Goal: Information Seeking & Learning: Learn about a topic

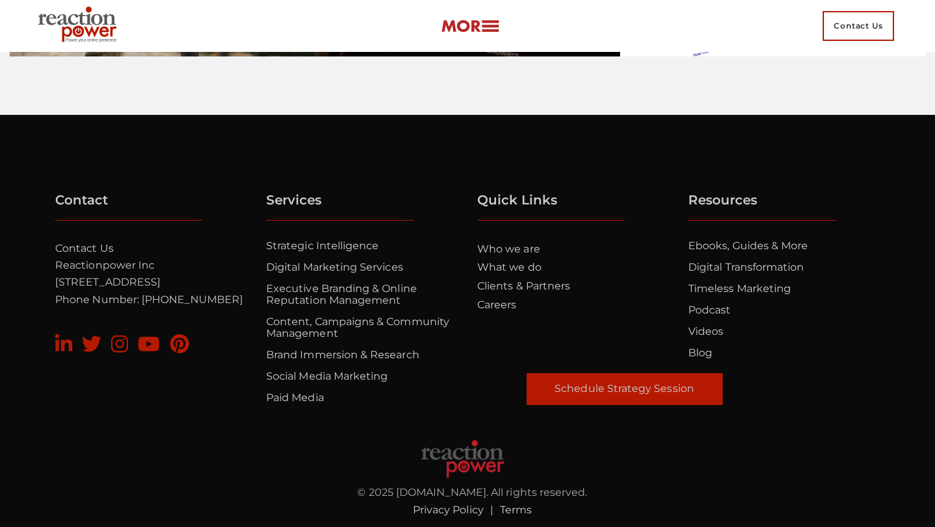
scroll to position [4418, 0]
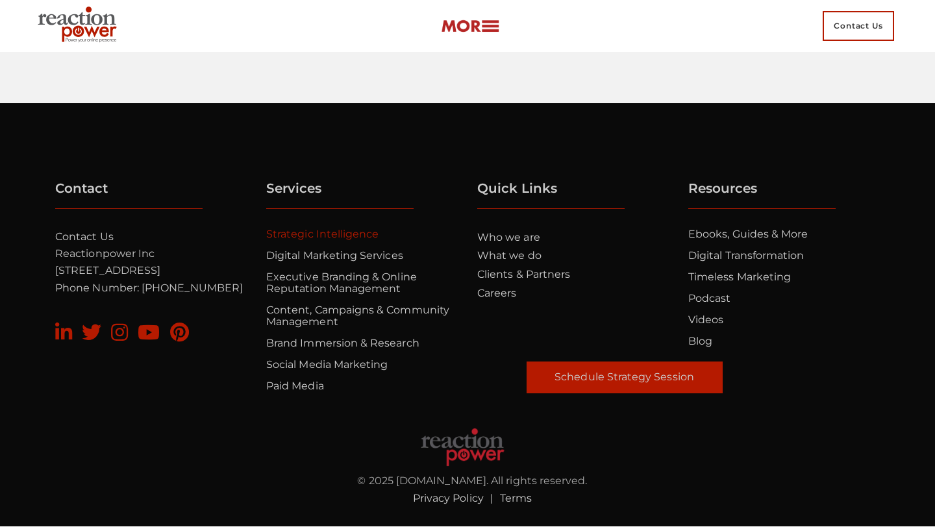
click at [317, 232] on link "Strategic Intelligence" at bounding box center [322, 234] width 112 height 12
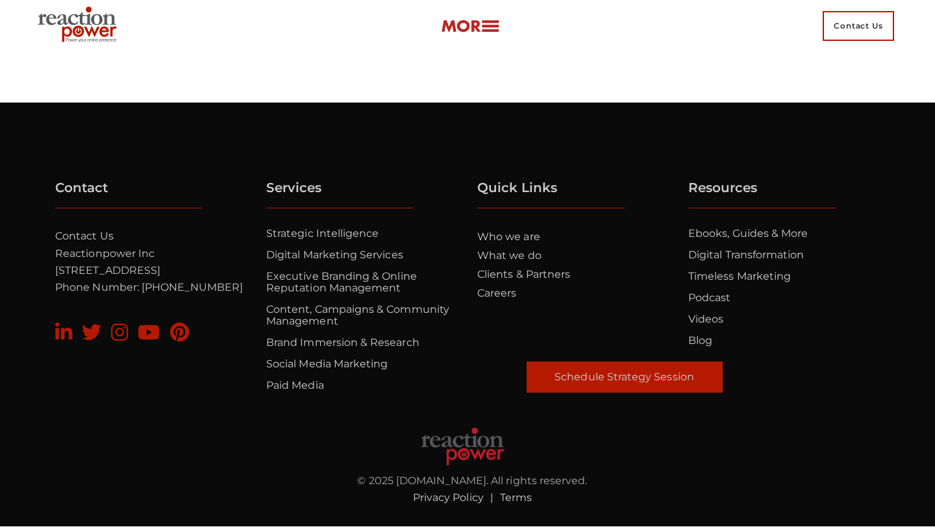
scroll to position [4426, 0]
click at [382, 287] on link "Executive Branding & Online Reputation Management" at bounding box center [341, 282] width 151 height 24
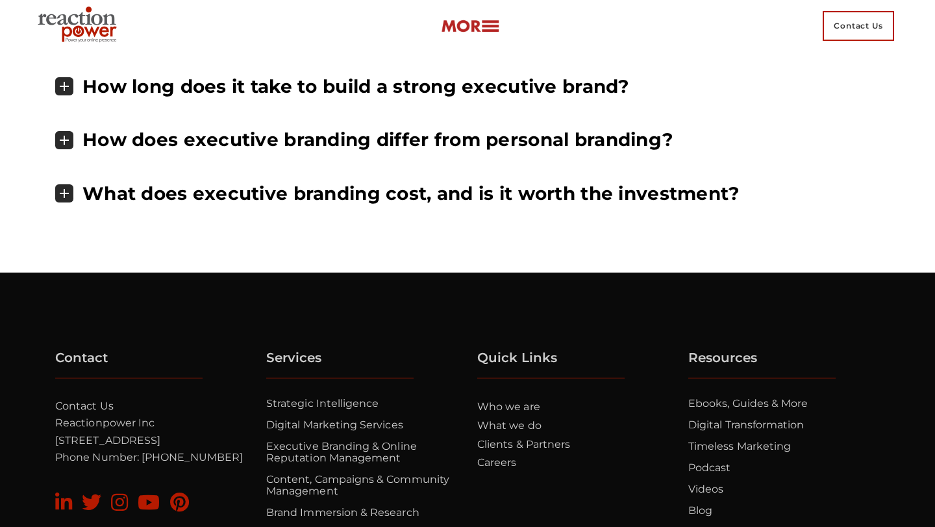
scroll to position [5256, 0]
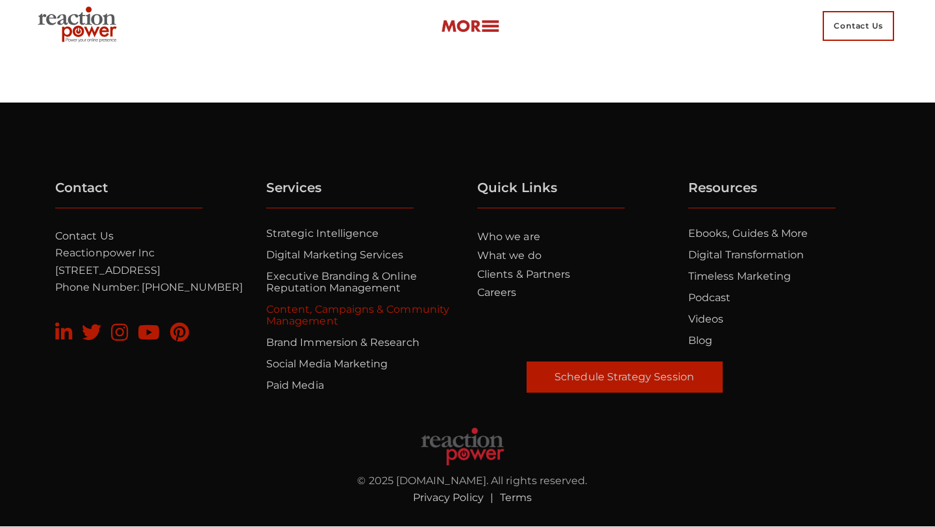
click at [373, 311] on link "Content, Campaigns & Community Management" at bounding box center [357, 315] width 183 height 24
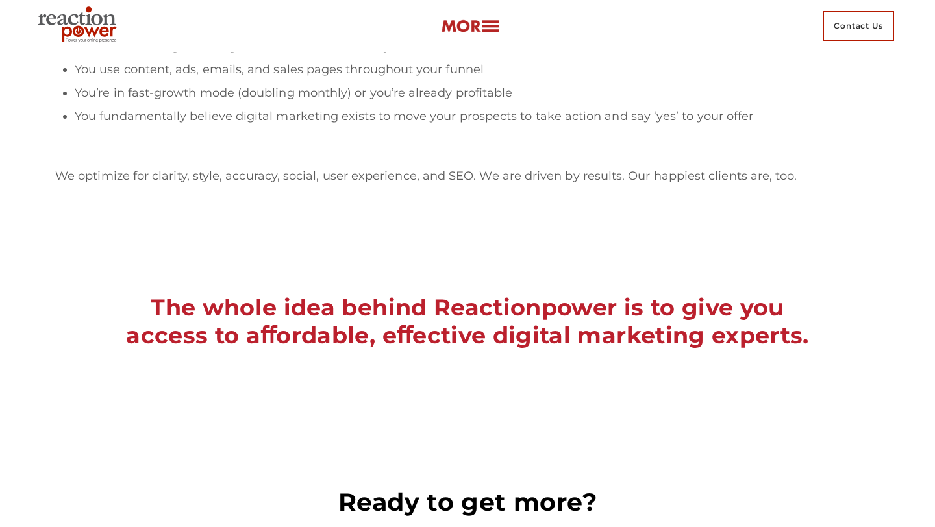
scroll to position [4068, 0]
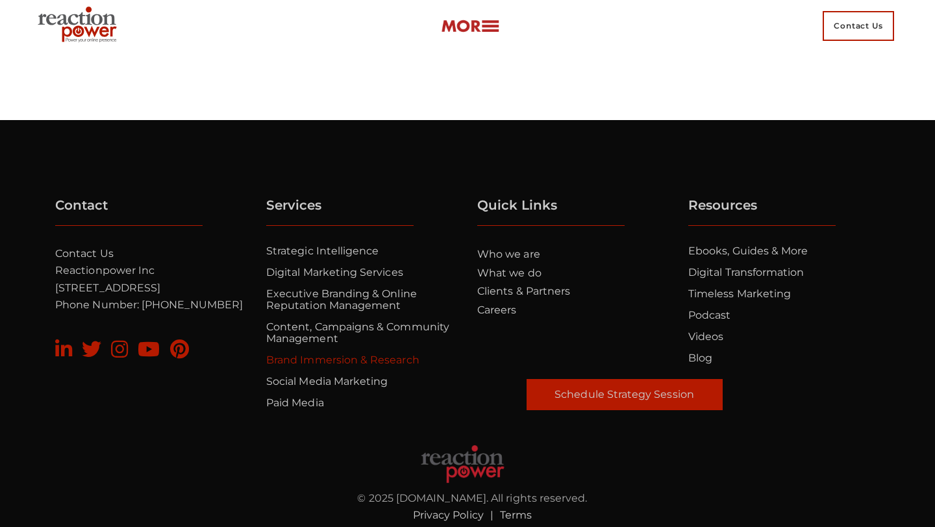
click at [362, 354] on link "Brand Immersion & Research" at bounding box center [342, 360] width 153 height 12
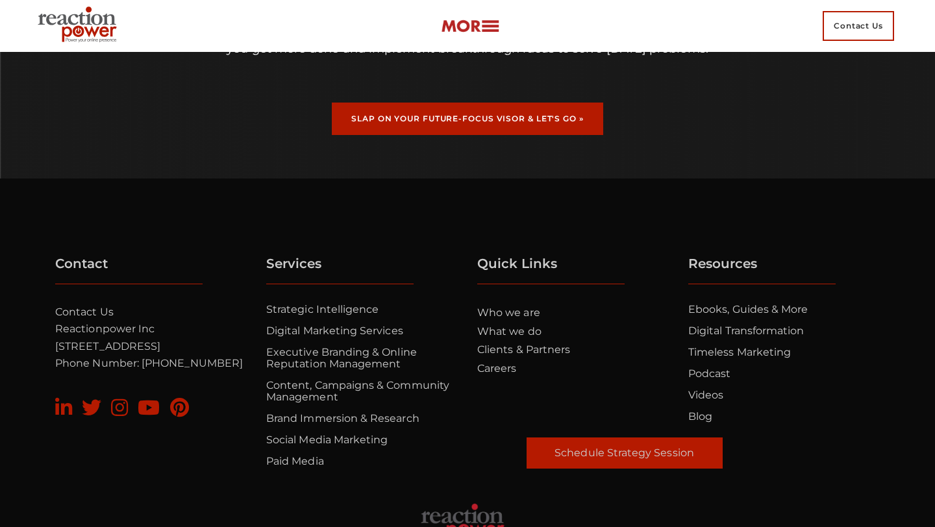
scroll to position [1843, 0]
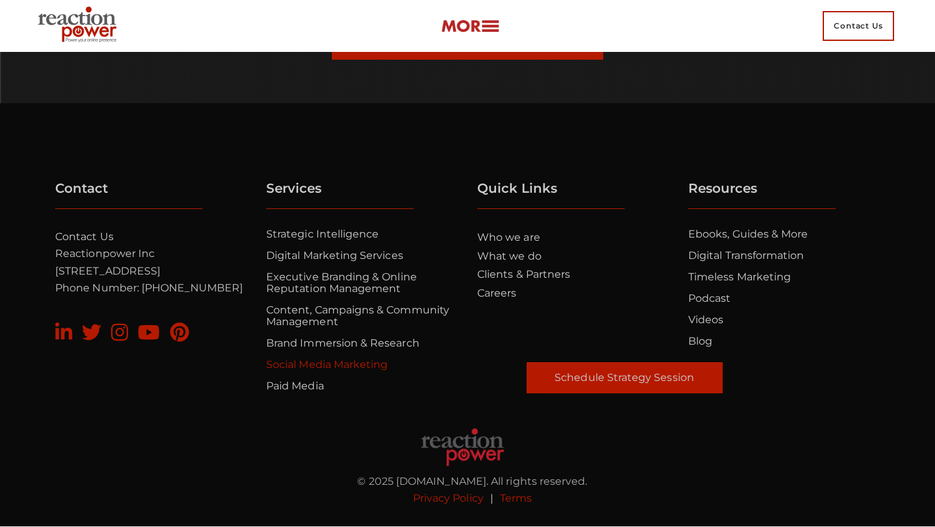
click at [354, 367] on link "Social Media Marketing" at bounding box center [326, 364] width 121 height 12
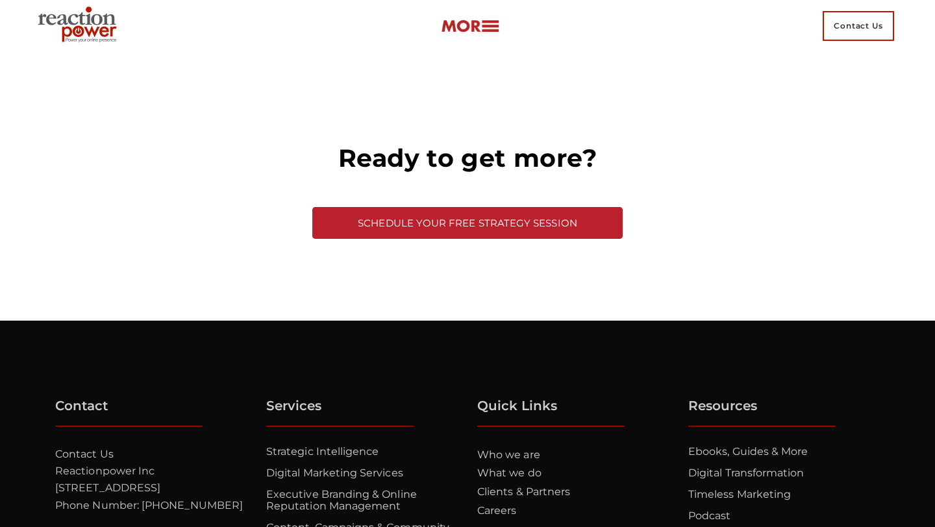
scroll to position [4227, 0]
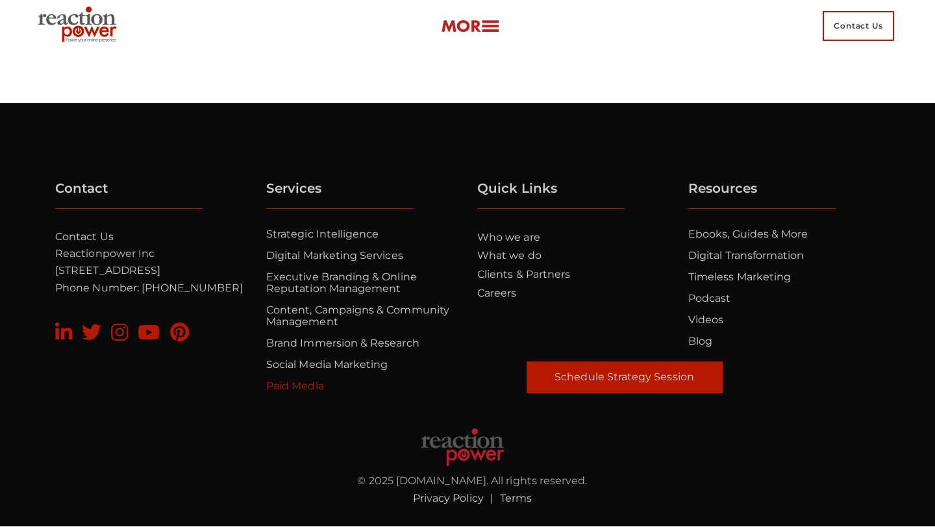
click at [299, 388] on link "Paid Media" at bounding box center [295, 386] width 58 height 12
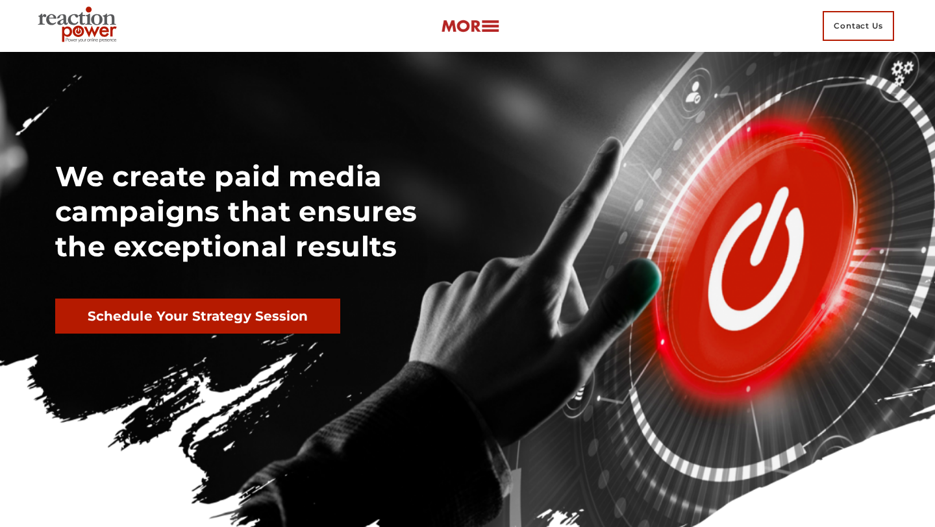
click at [489, 28] on img at bounding box center [470, 26] width 58 height 15
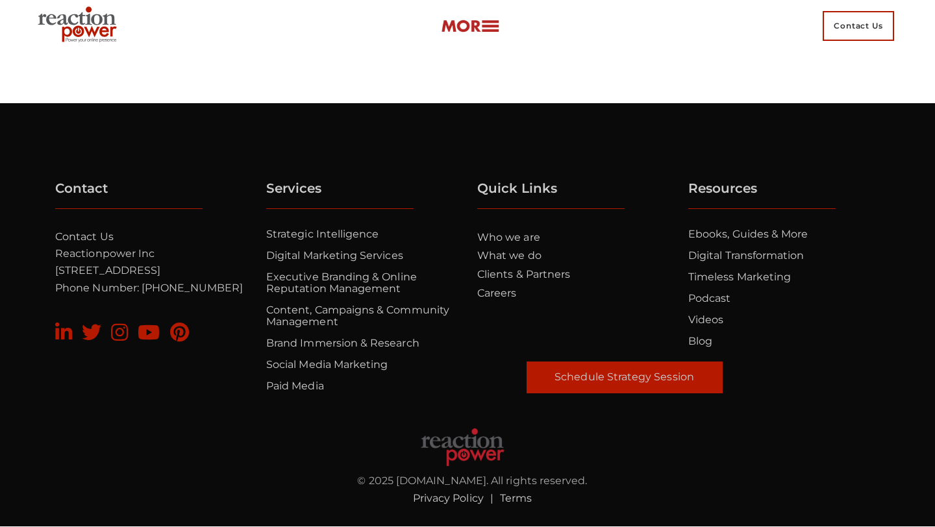
scroll to position [4227, 0]
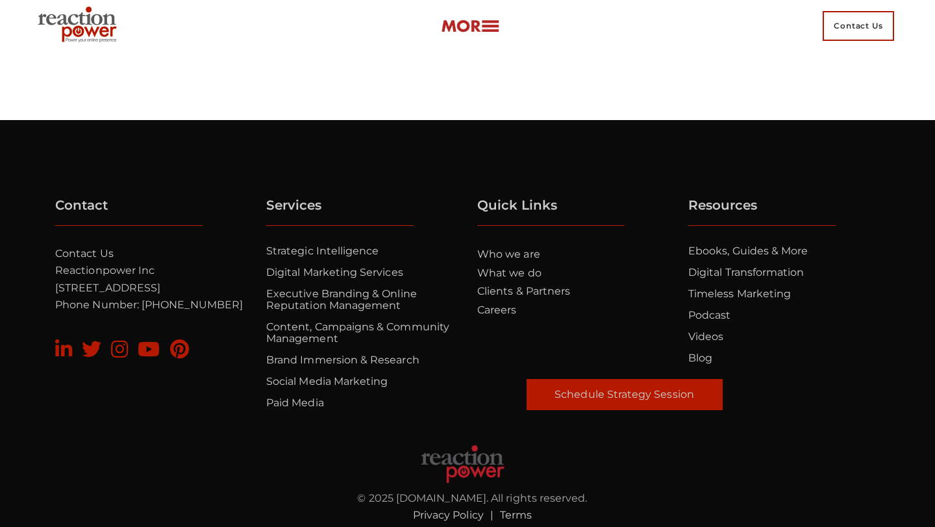
scroll to position [4068, 0]
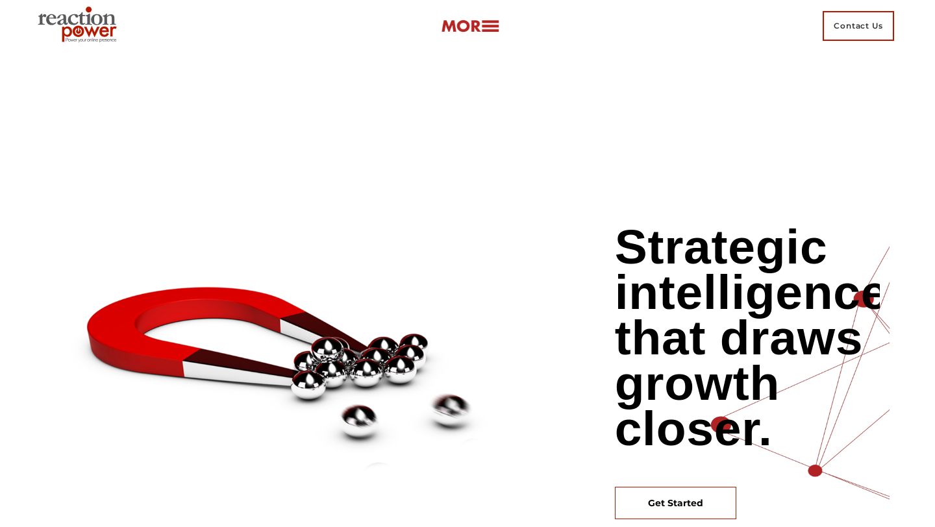
scroll to position [4426, 0]
